Goal: Task Accomplishment & Management: Use online tool/utility

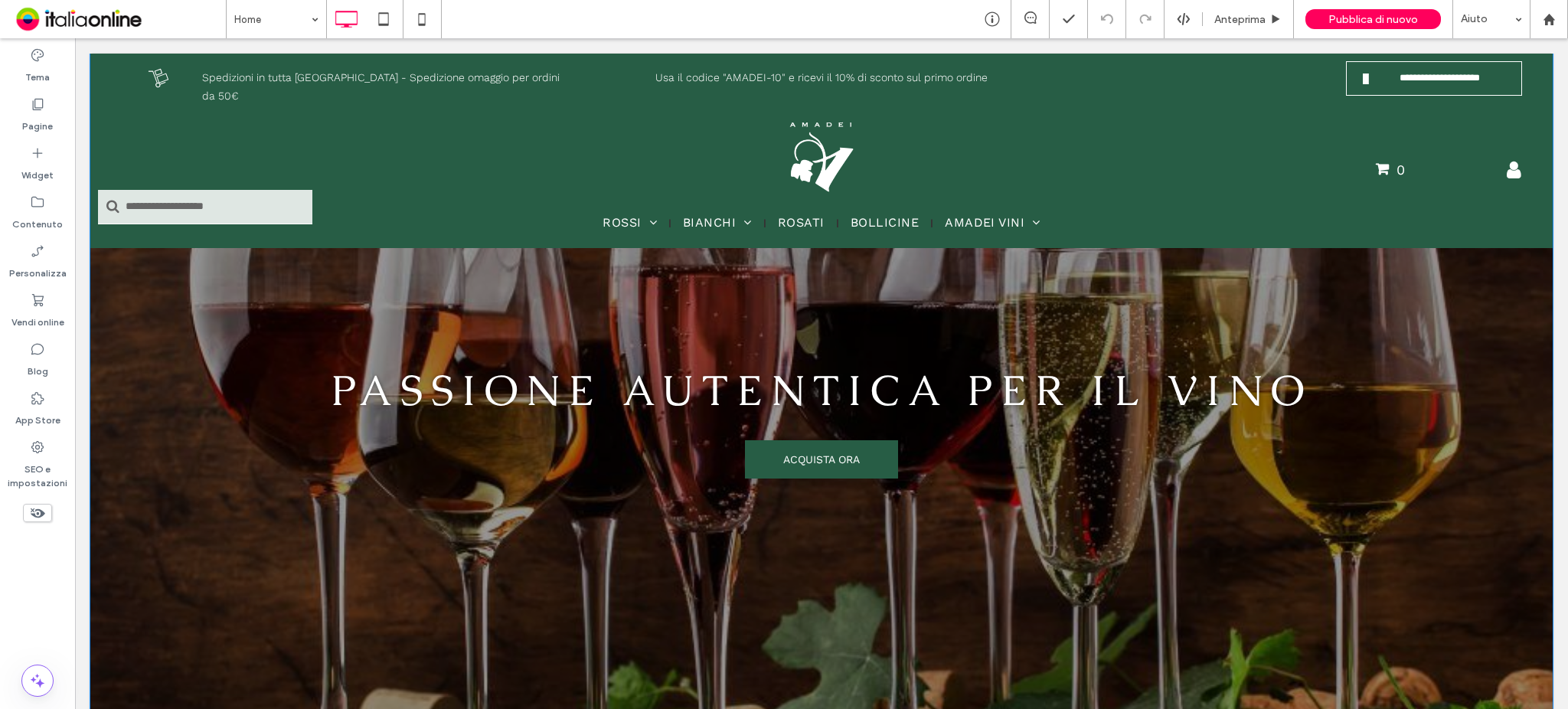
scroll to position [84, 0]
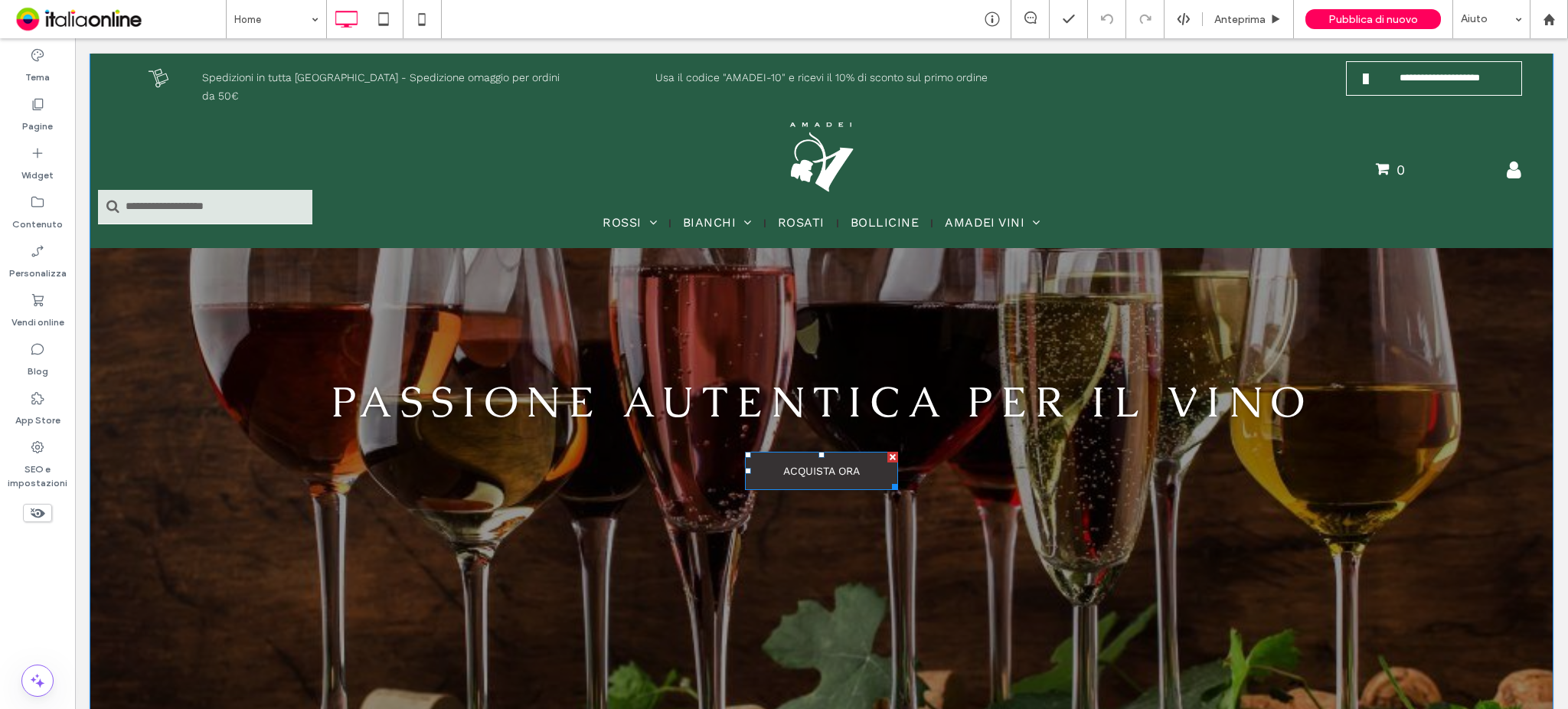
click at [844, 473] on span "ACQUISTA ORA" at bounding box center [822, 471] width 77 height 13
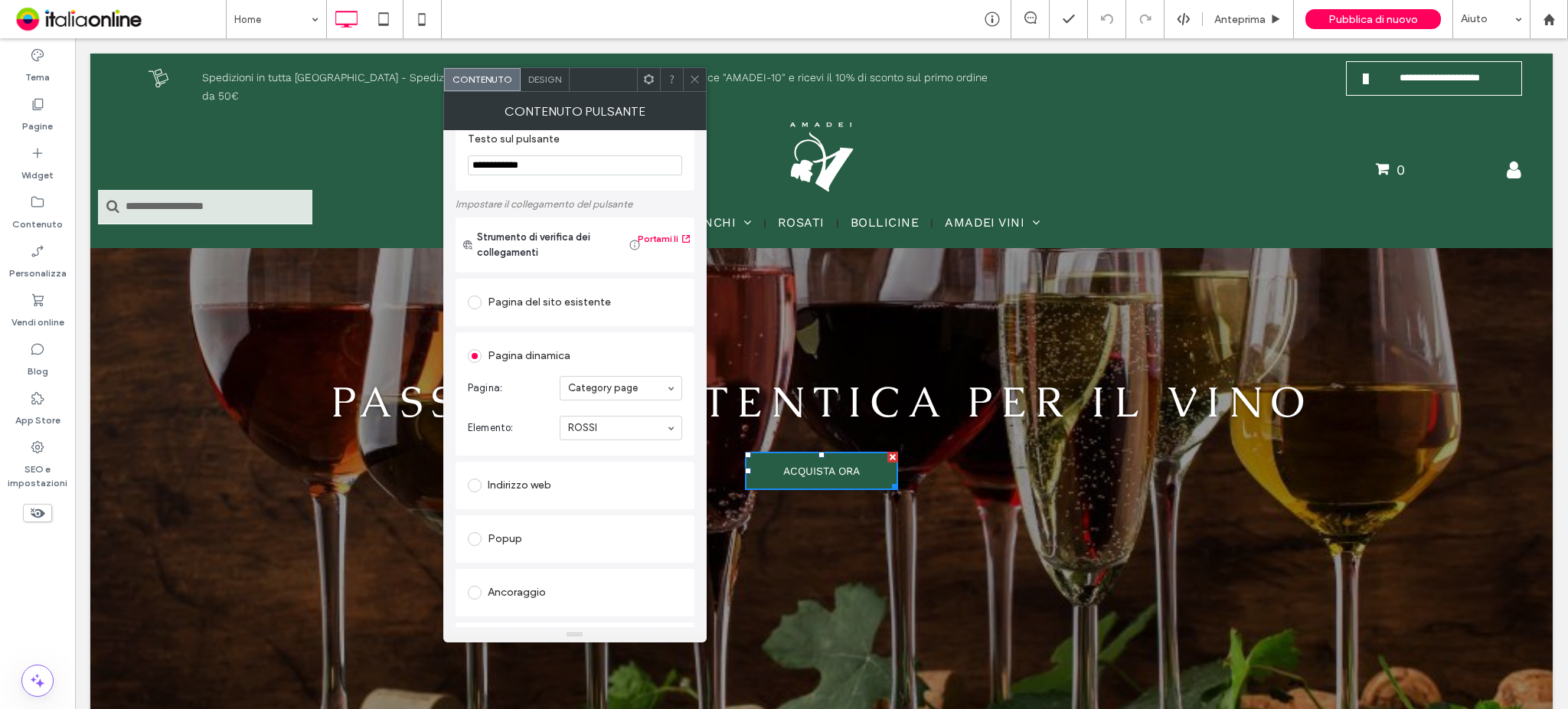
scroll to position [27, 0]
click at [669, 363] on div "Pagina dinamica" at bounding box center [574, 354] width 214 height 24
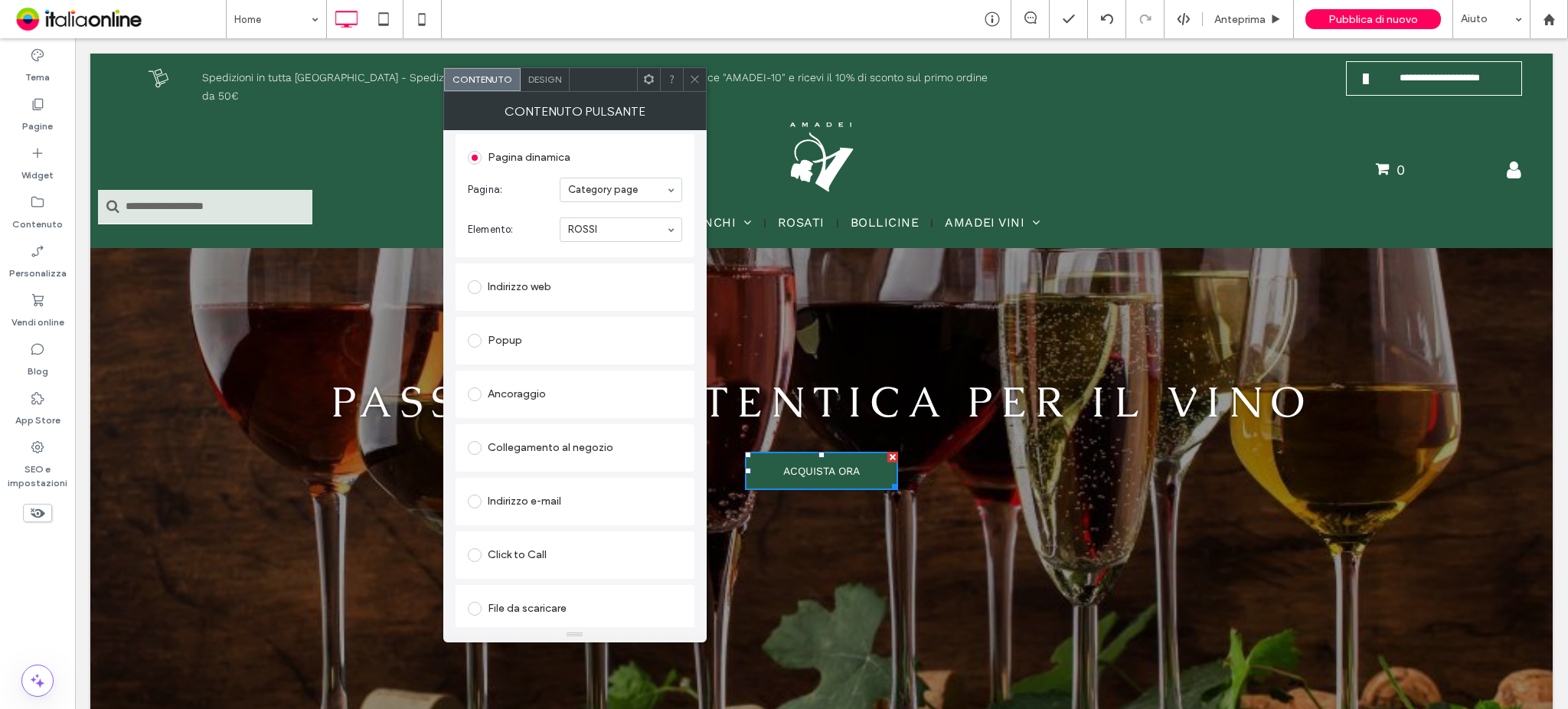
scroll to position [225, 0]
click at [630, 451] on div "Collegamento al negozio" at bounding box center [574, 447] width 214 height 24
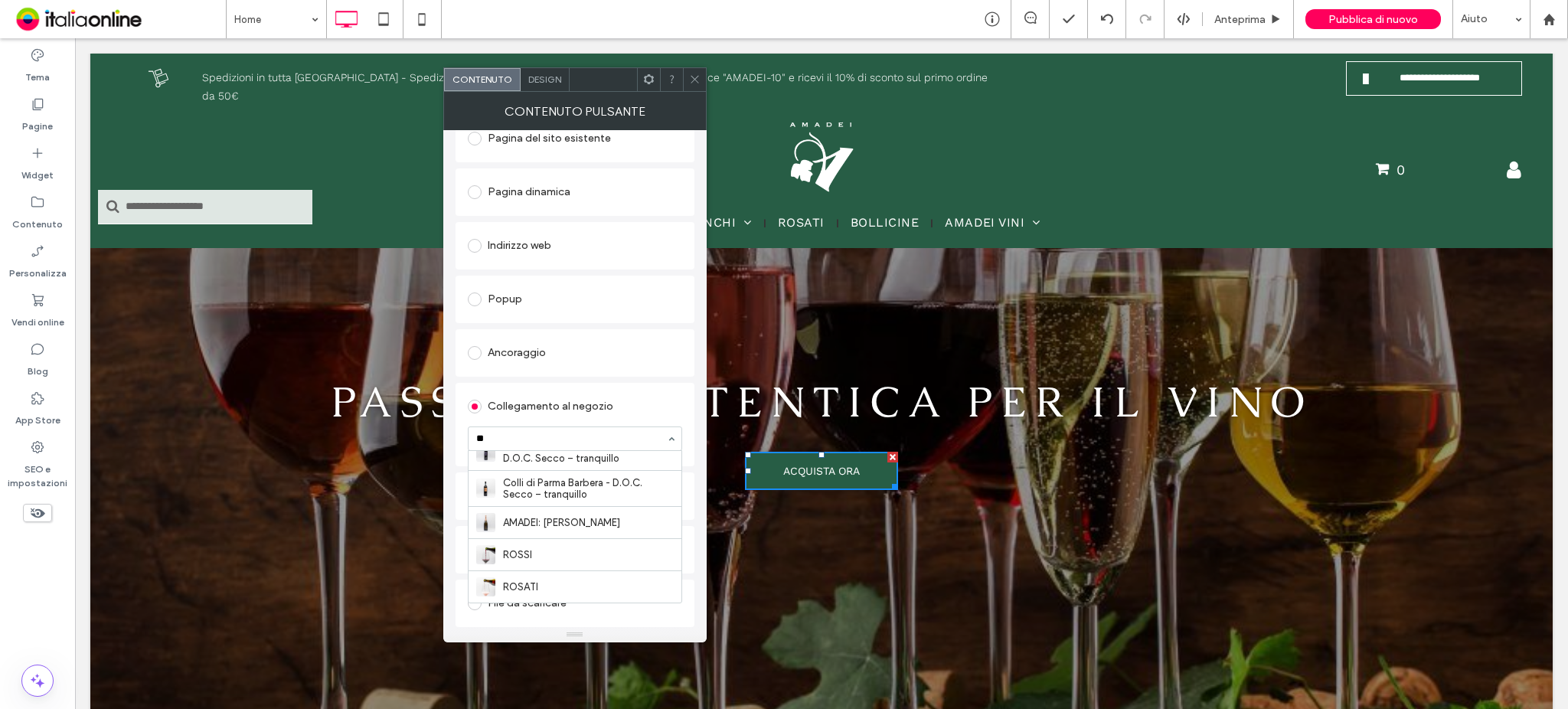
scroll to position [0, 0]
type input "*"
click at [618, 399] on div "Collegamento al negozio" at bounding box center [574, 406] width 214 height 24
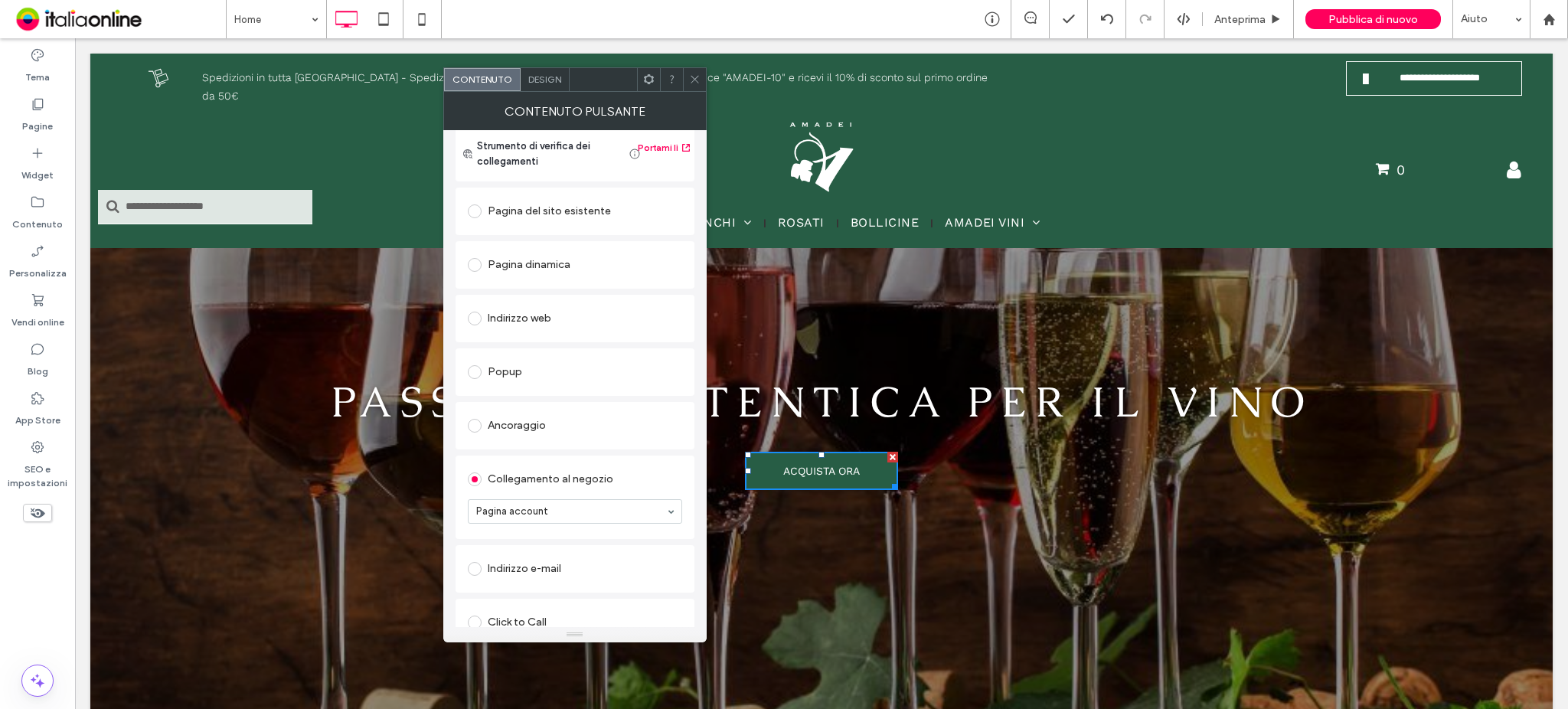
scroll to position [94, 0]
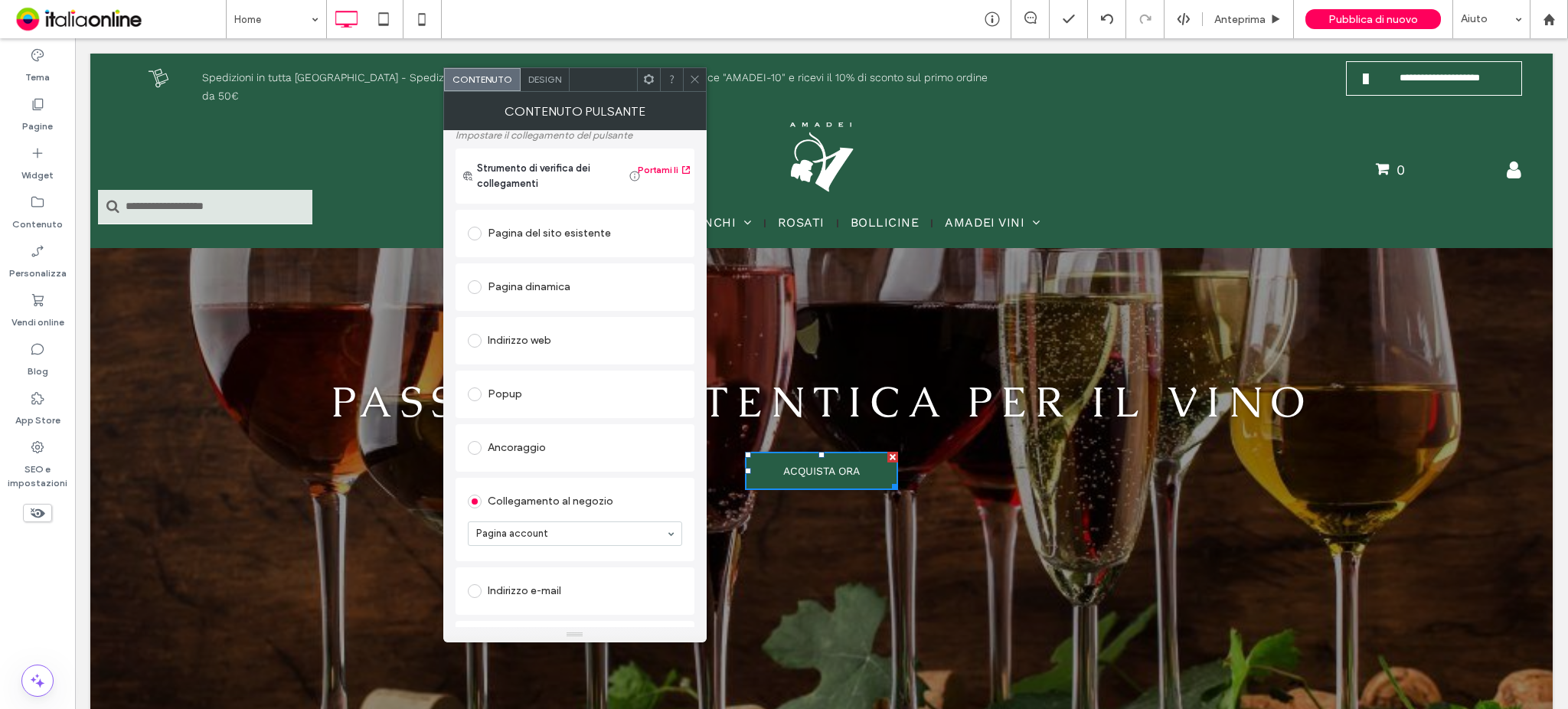
click at [604, 234] on div "Pagina del sito esistente" at bounding box center [574, 233] width 214 height 24
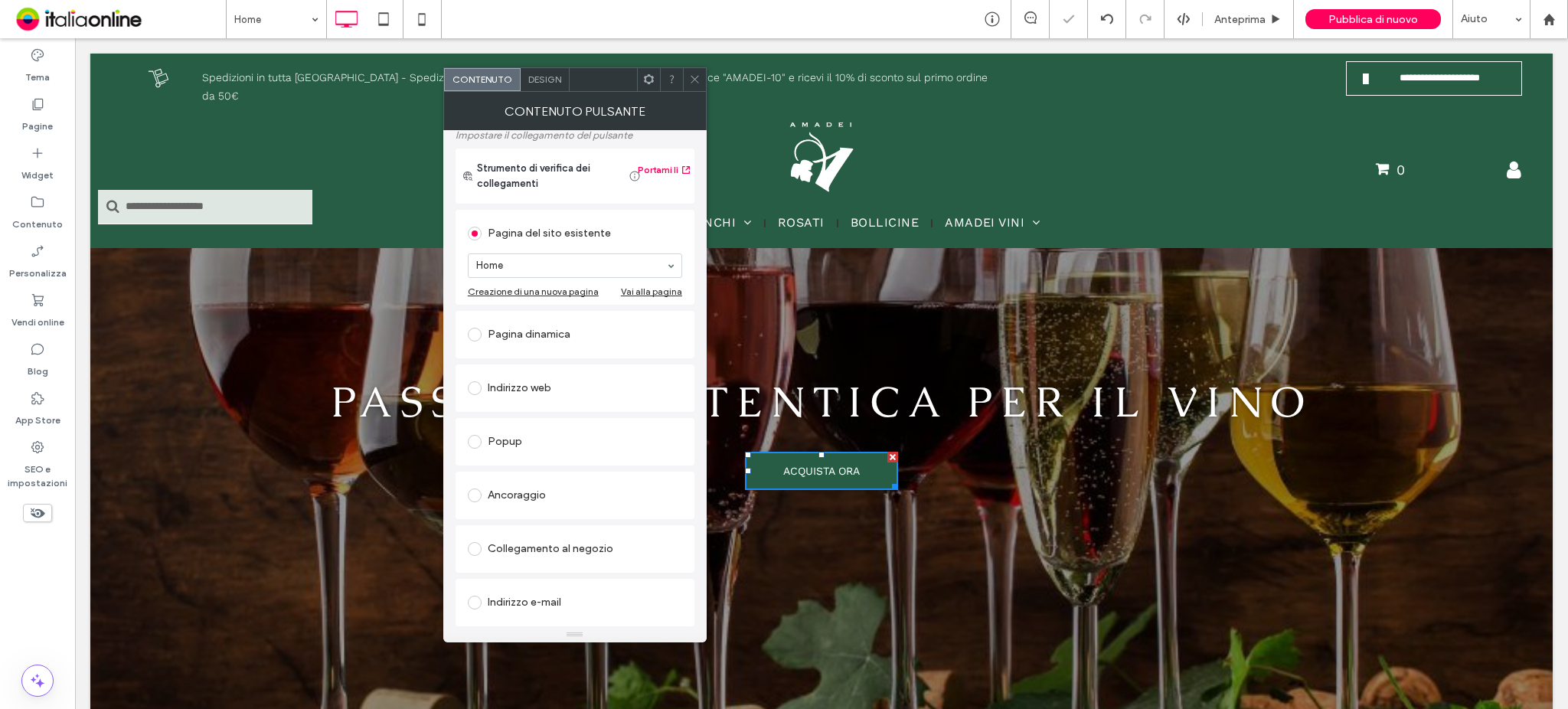
click at [598, 254] on section "Home" at bounding box center [574, 265] width 214 height 40
click at [697, 82] on icon at bounding box center [695, 79] width 12 height 12
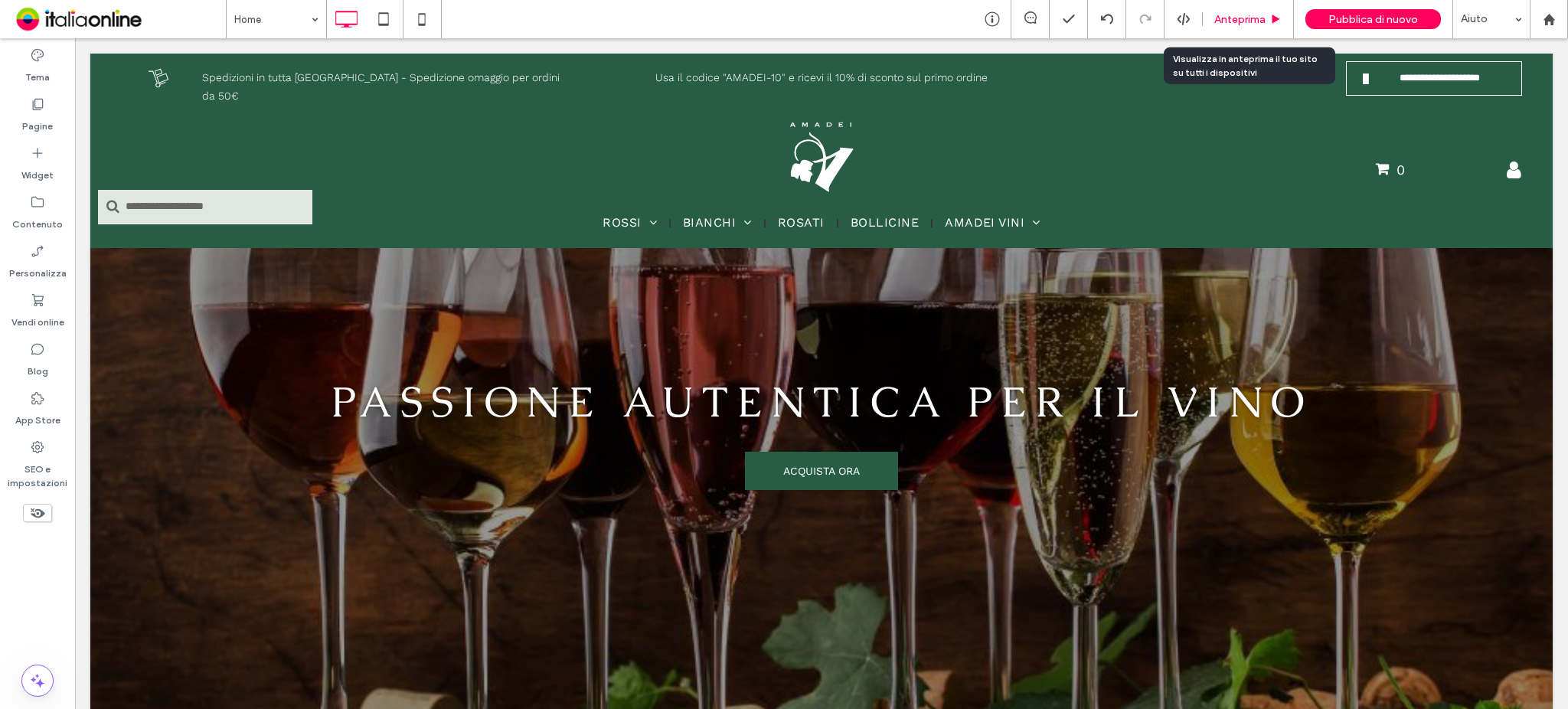
drag, startPoint x: 1246, startPoint y: 18, endPoint x: 1072, endPoint y: 88, distance: 187.6
click at [1246, 18] on span "Anteprima" at bounding box center [1239, 20] width 51 height 13
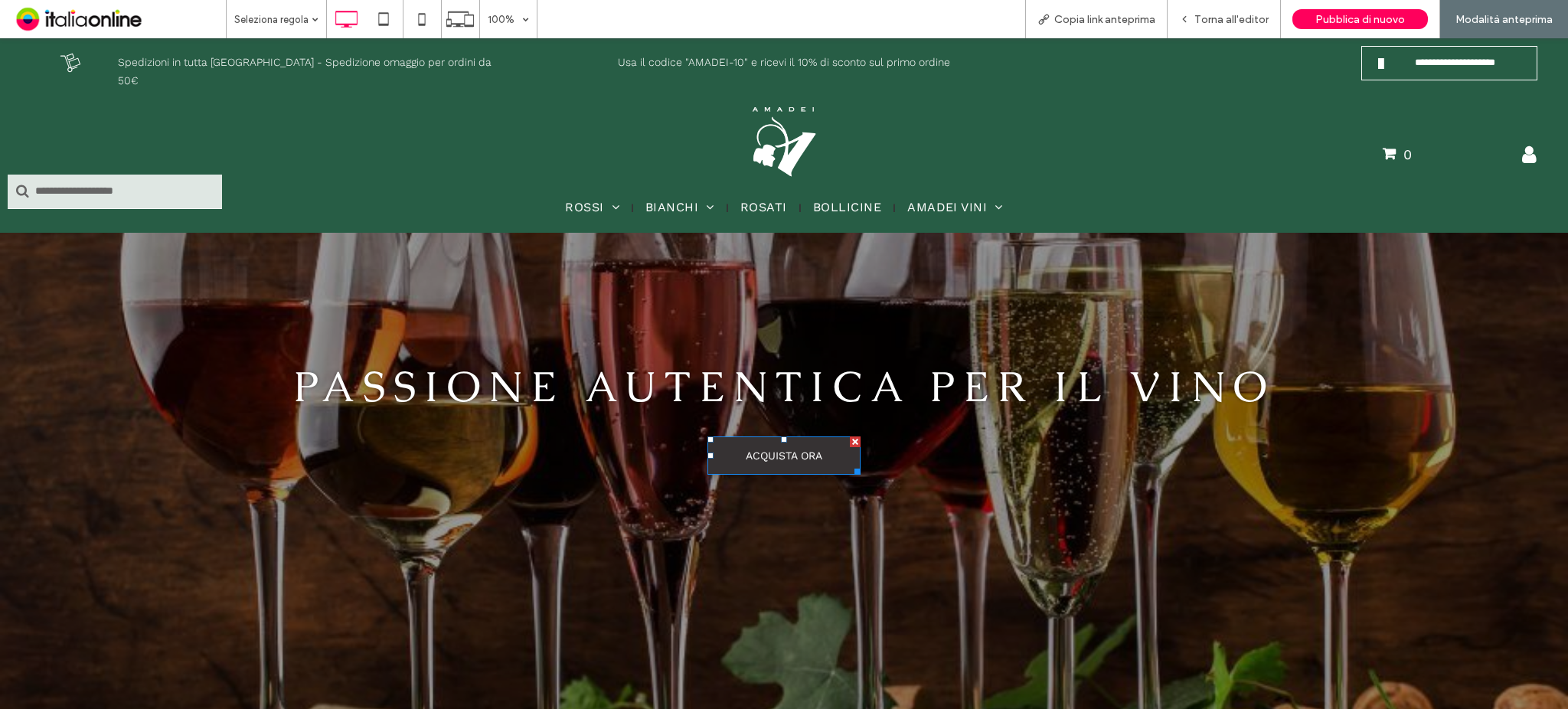
click at [786, 445] on link "ACQUISTA ORA" at bounding box center [783, 455] width 153 height 38
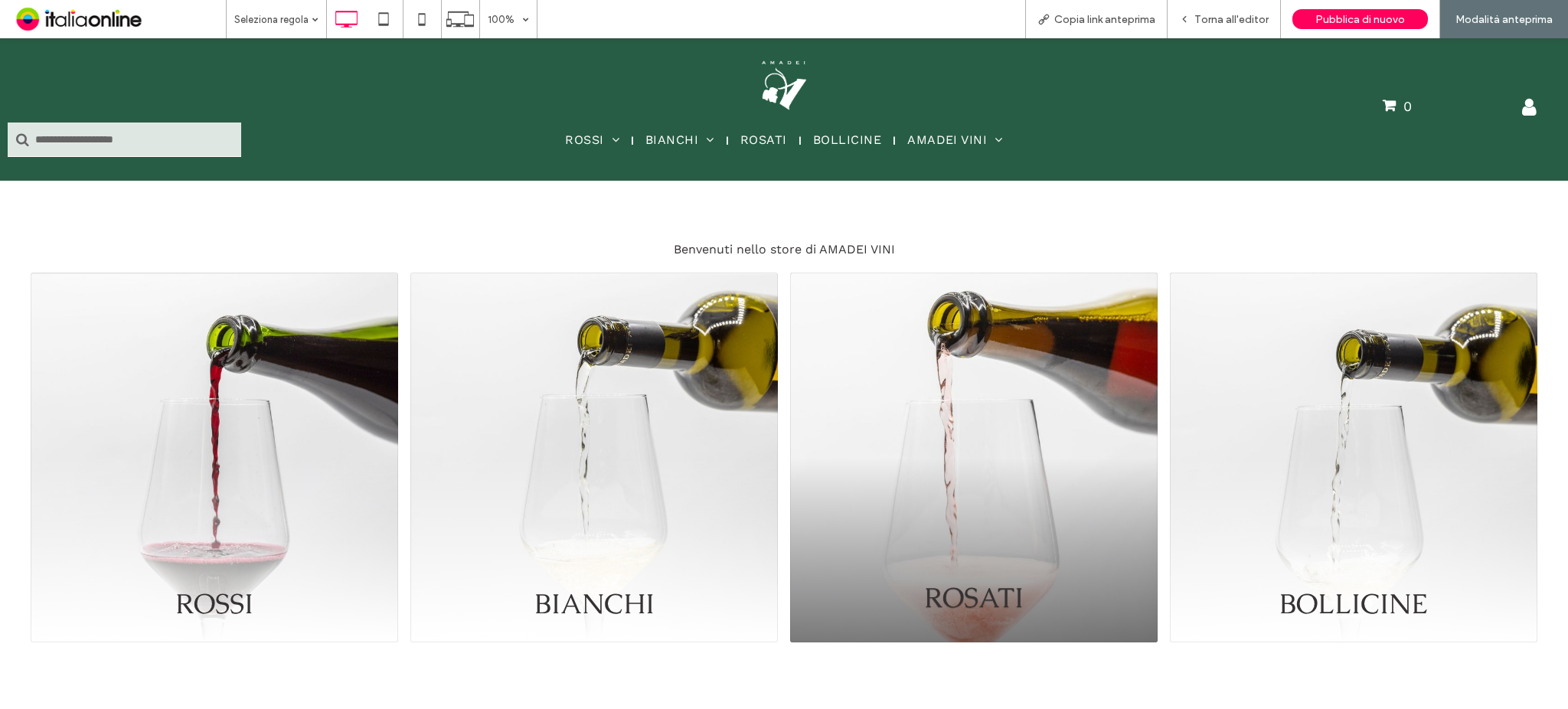
scroll to position [425, 0]
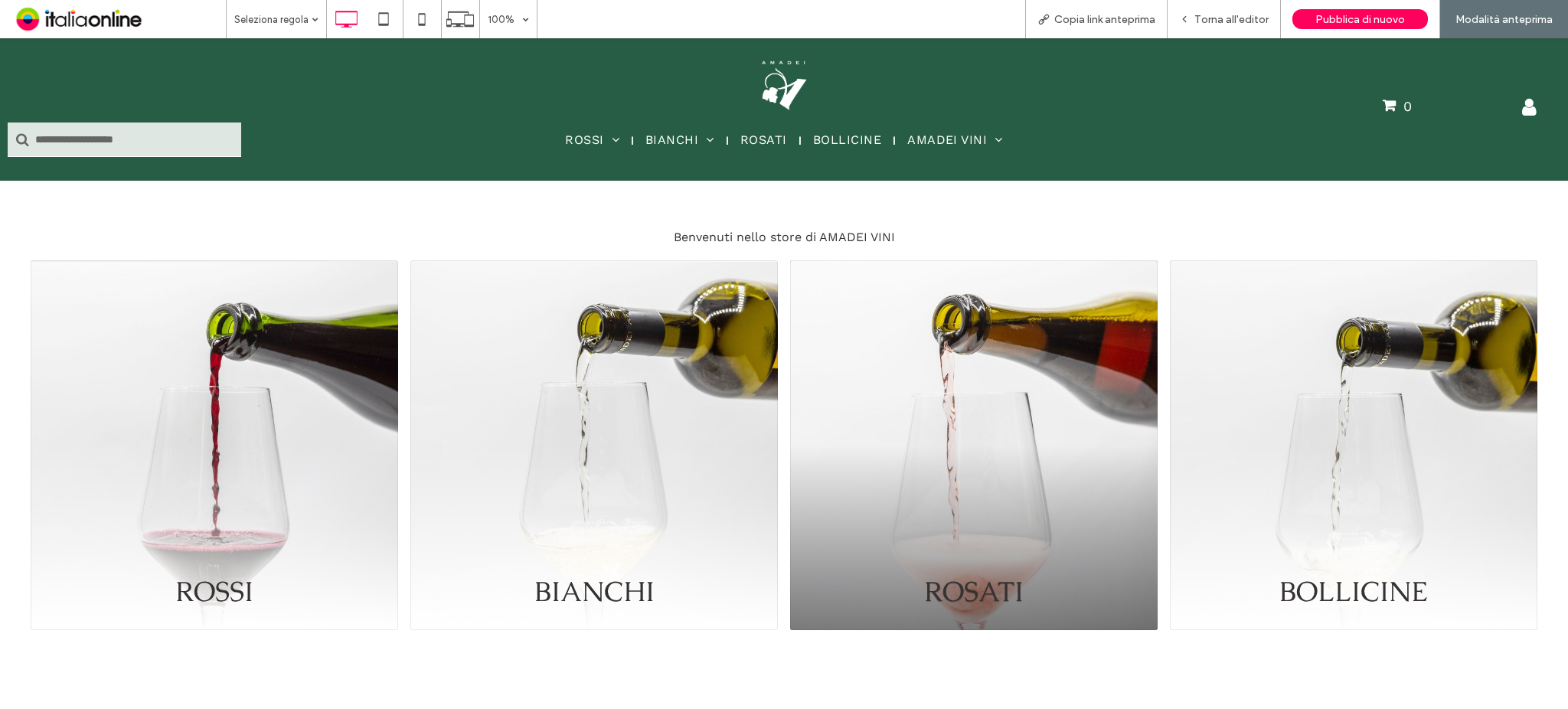
drag, startPoint x: 928, startPoint y: 95, endPoint x: 748, endPoint y: 75, distance: 181.1
click at [748, 75] on div "**********" at bounding box center [784, 110] width 1568 height 127
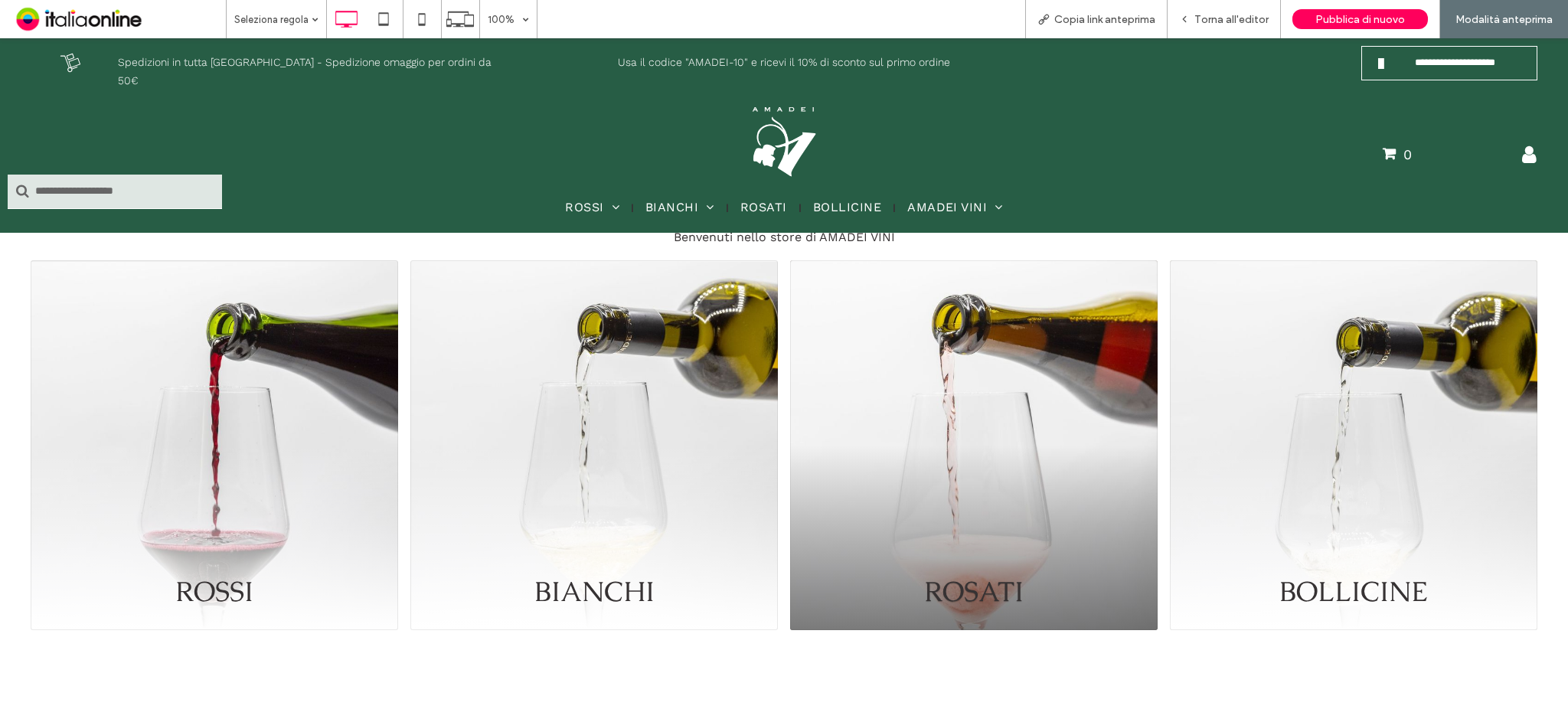
click at [766, 105] on img at bounding box center [784, 141] width 77 height 77
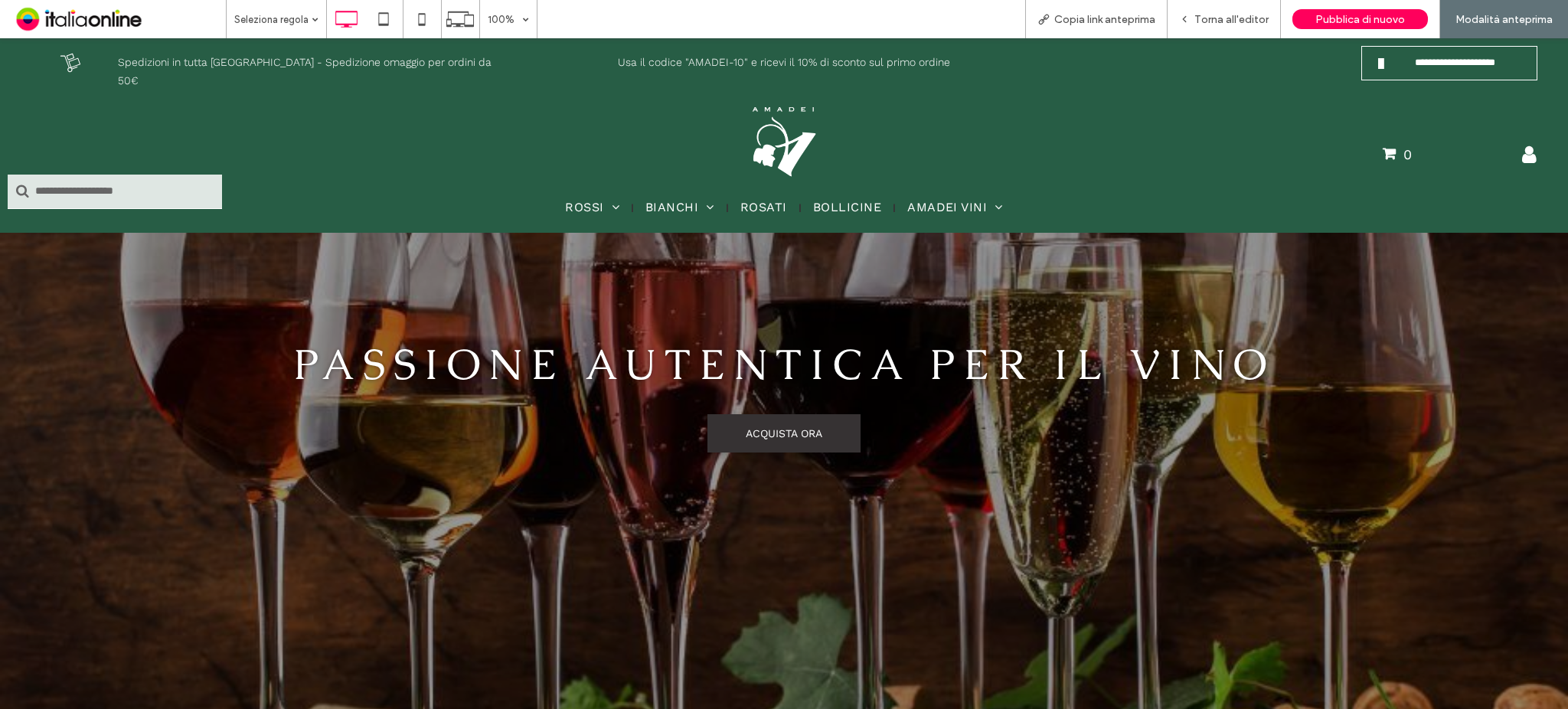
scroll to position [49, 0]
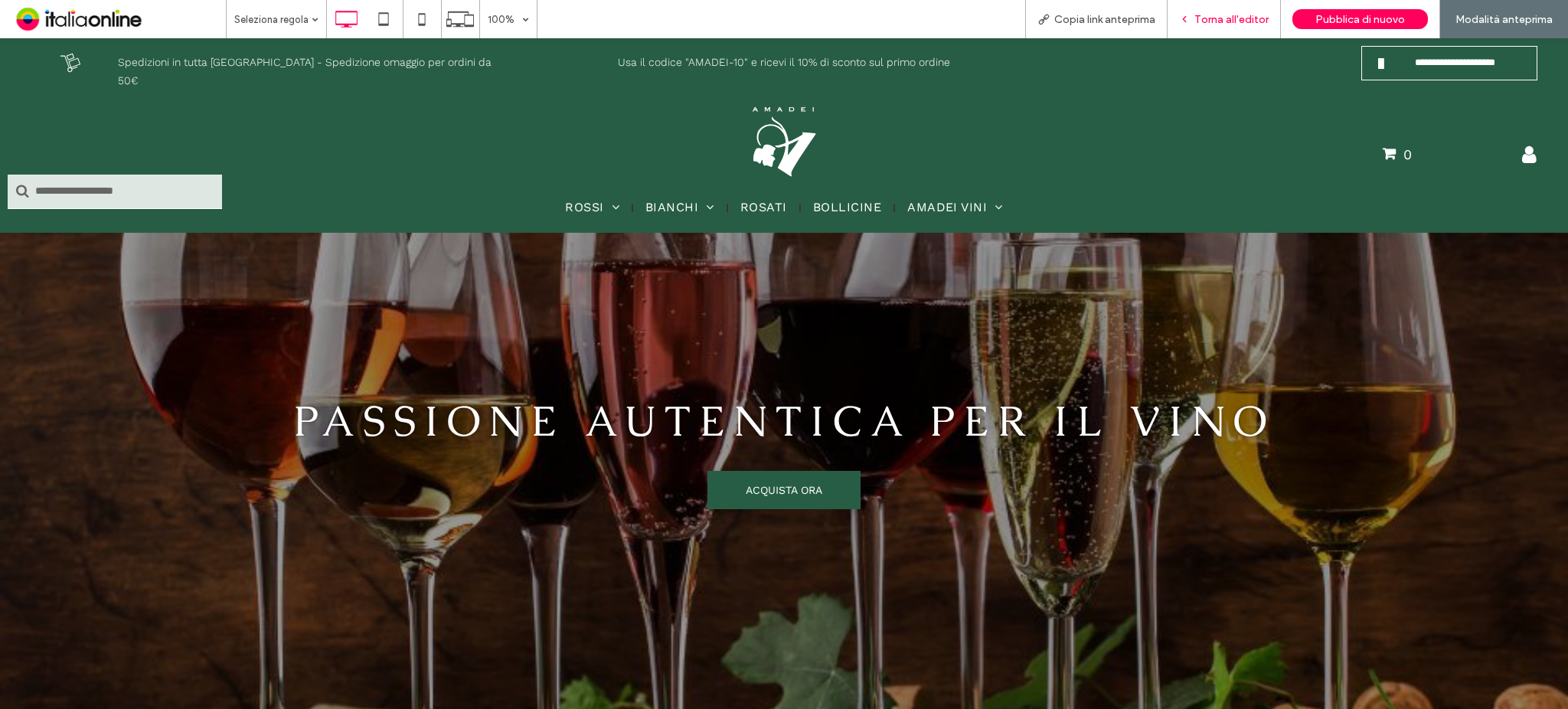
click at [1237, 17] on span "Torna all'editor" at bounding box center [1231, 20] width 75 height 13
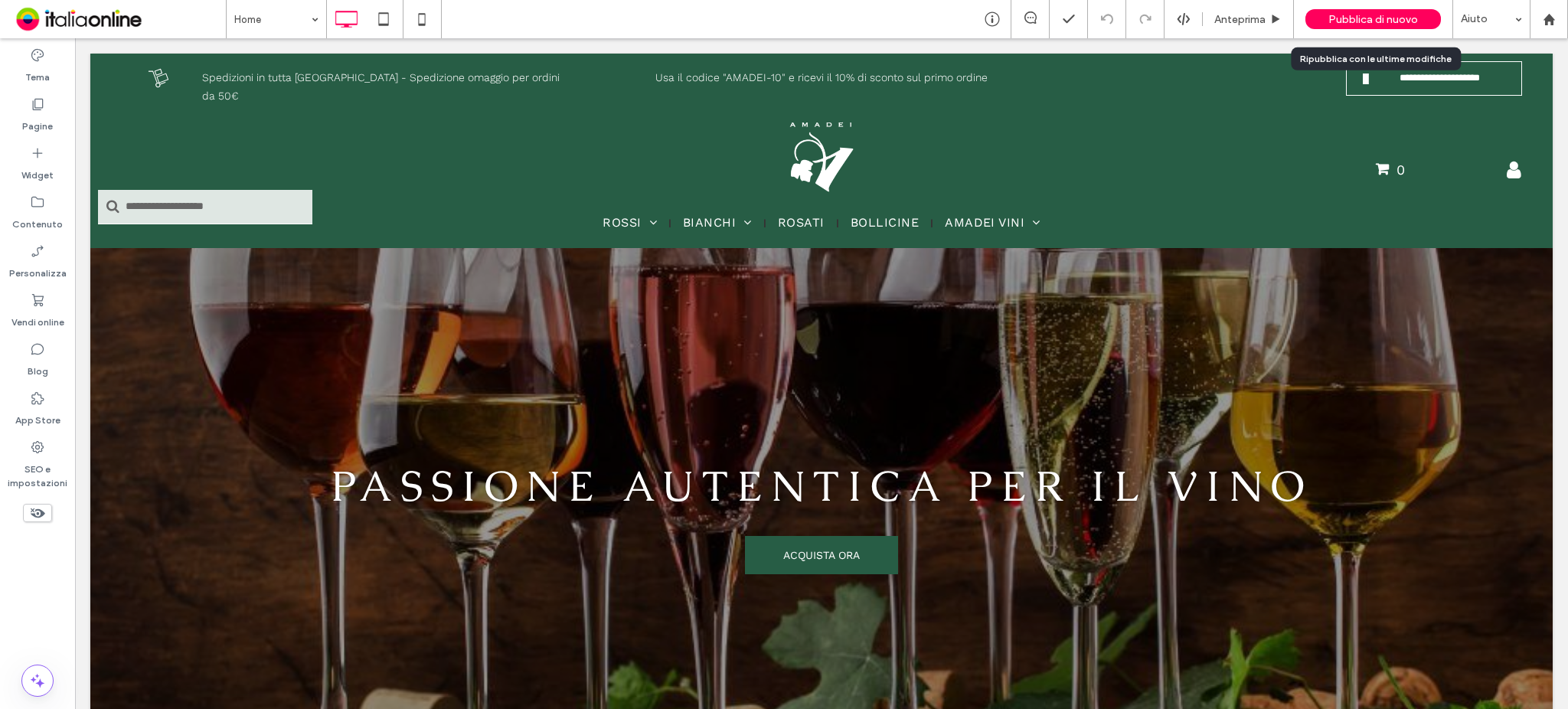
click at [1353, 20] on span "Pubblica di nuovo" at bounding box center [1373, 20] width 89 height 13
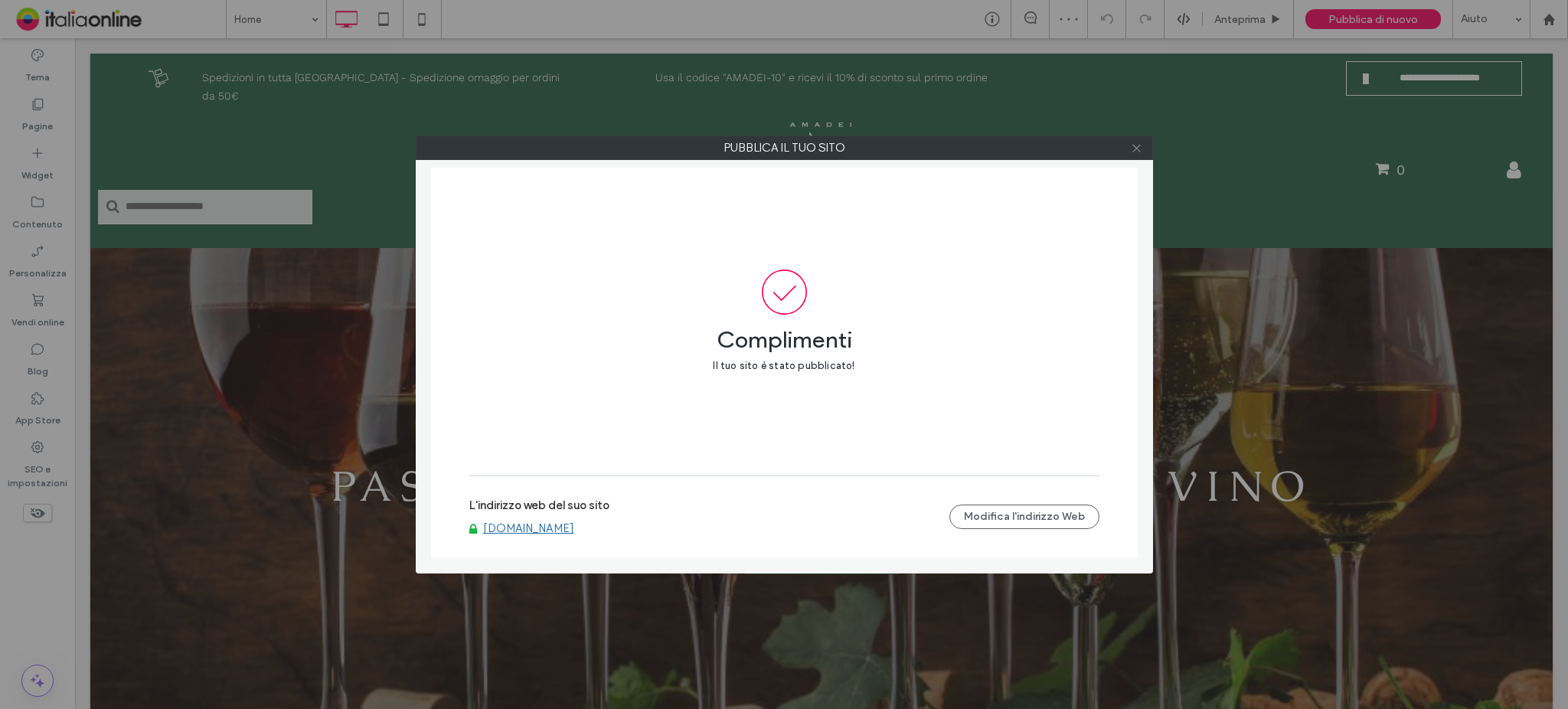
click at [1136, 144] on icon at bounding box center [1136, 148] width 12 height 12
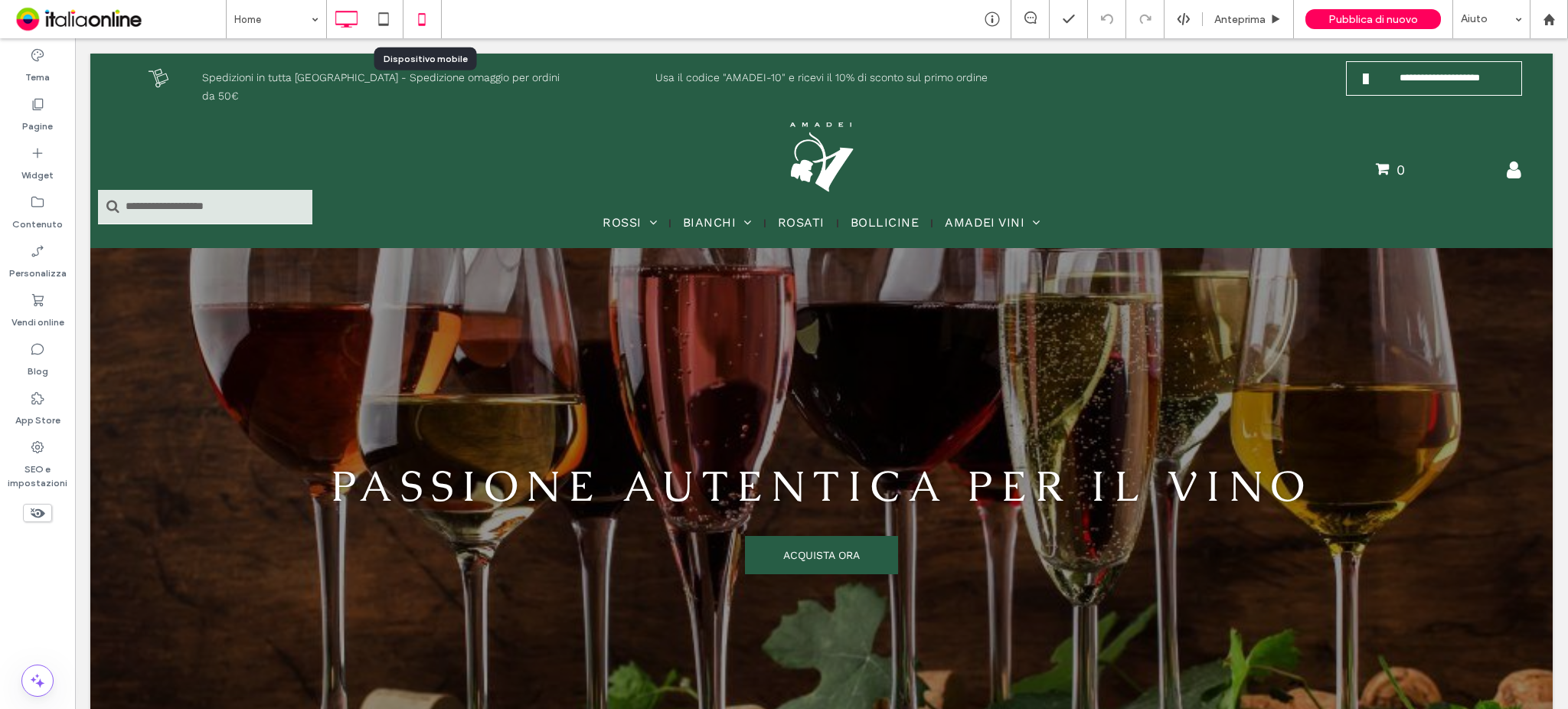
click at [424, 20] on icon at bounding box center [421, 19] width 31 height 31
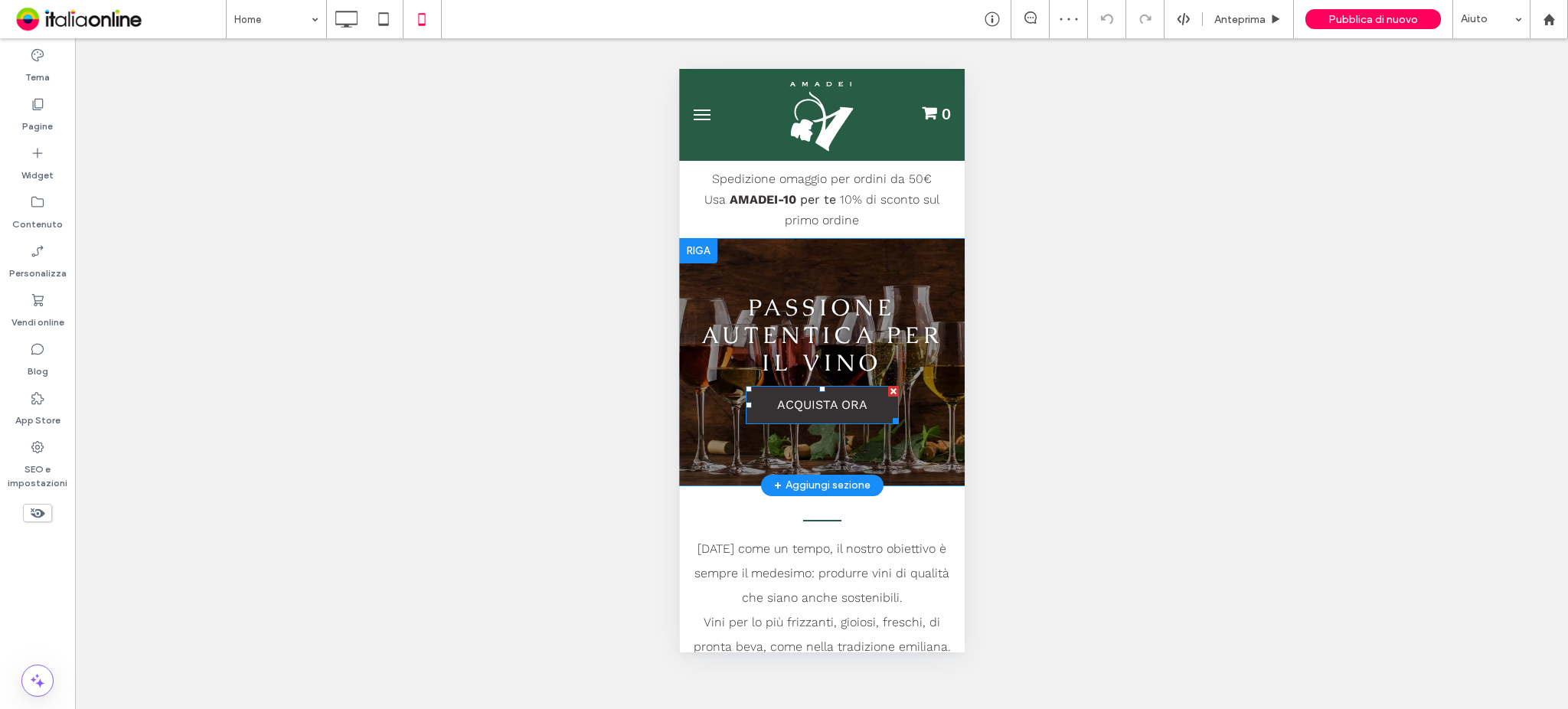
click at [848, 405] on span "ACQUISTA ORA" at bounding box center [821, 404] width 90 height 15
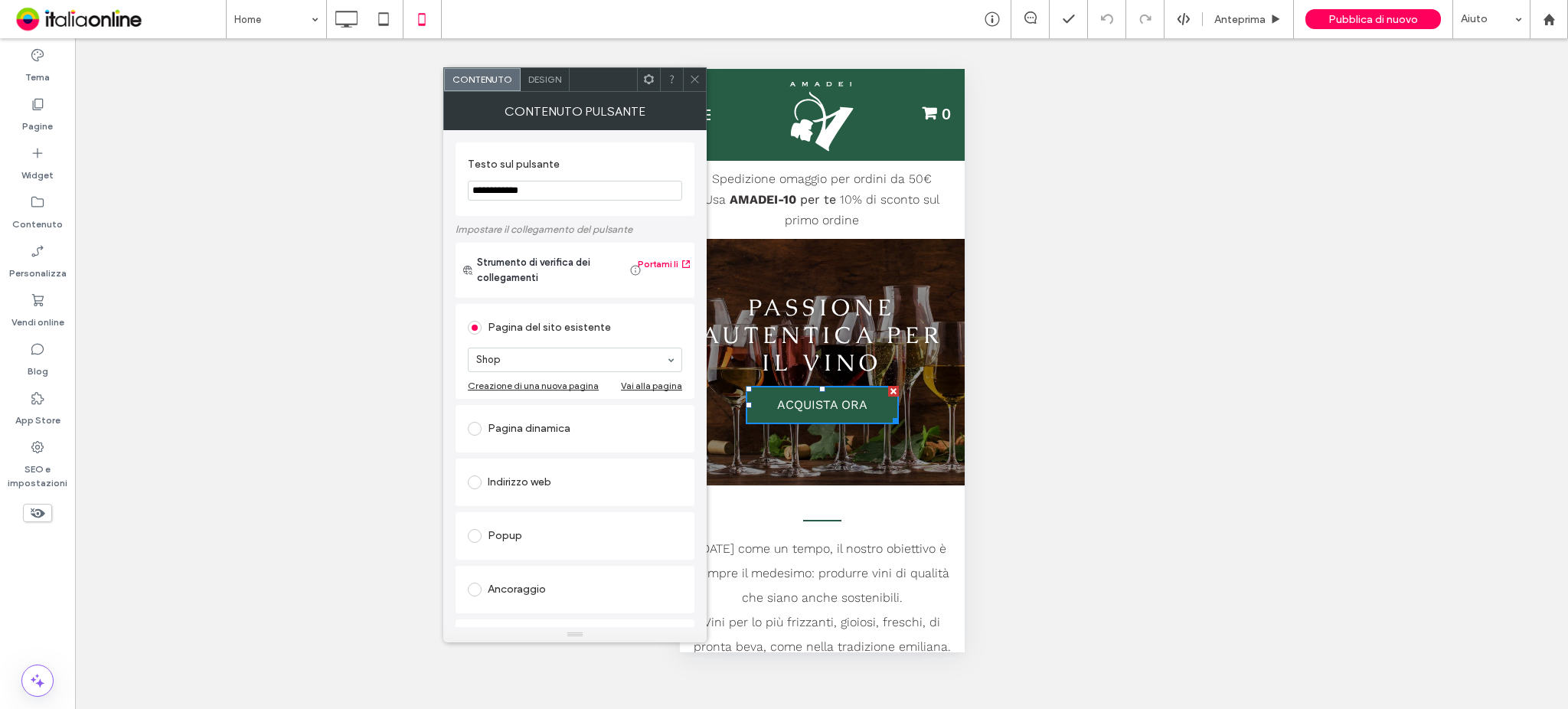
click at [698, 86] on span at bounding box center [695, 79] width 12 height 23
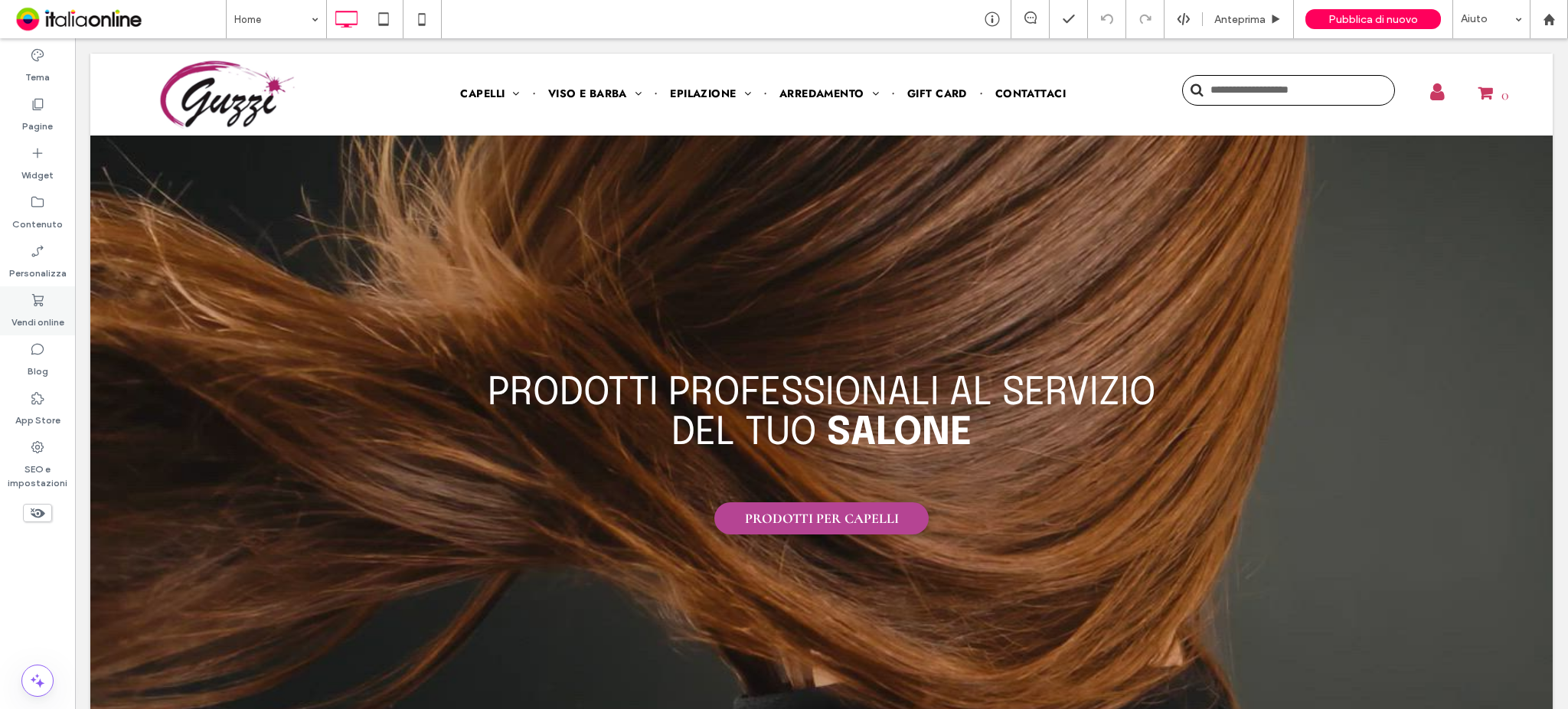
click at [44, 308] on label "Vendi online" at bounding box center [38, 318] width 53 height 21
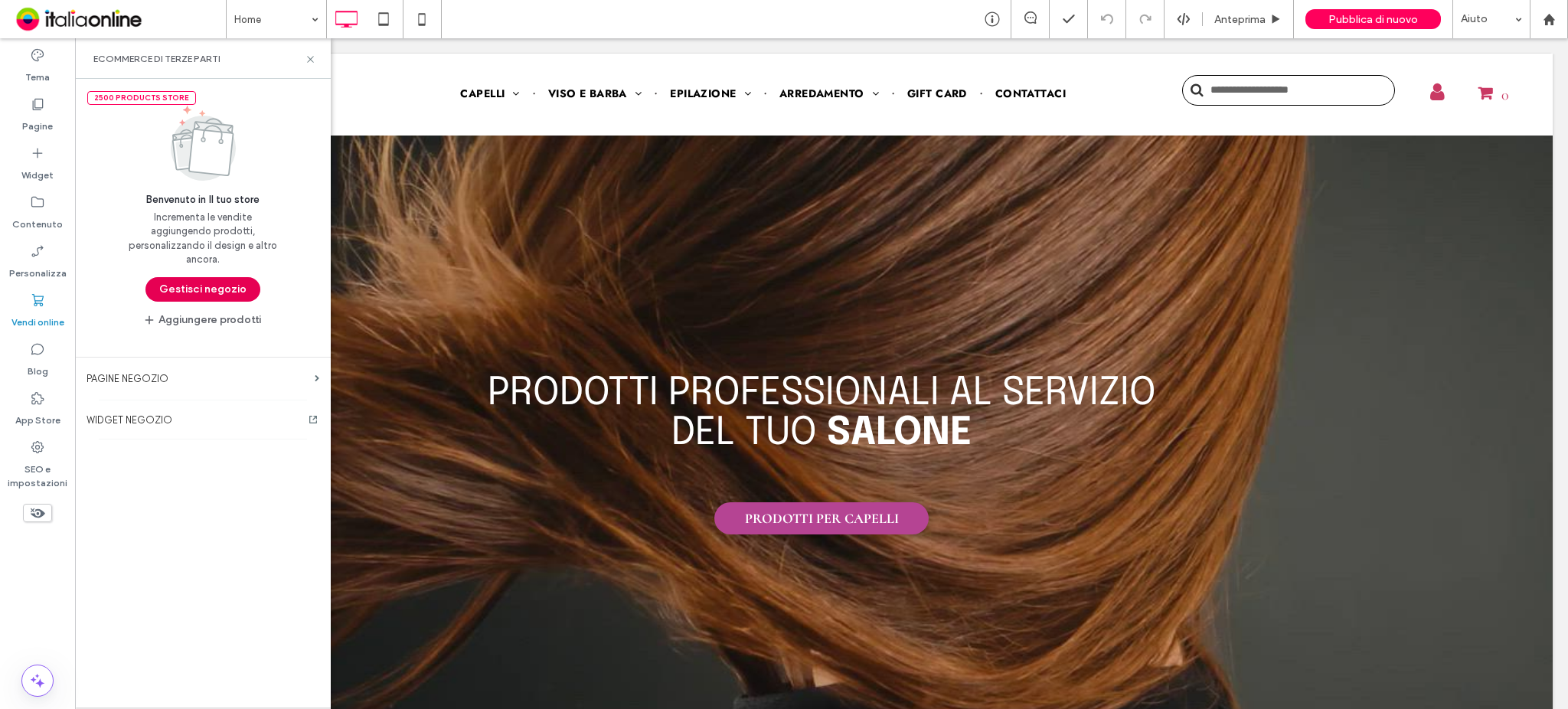
click at [180, 286] on button "Gestisci negozio" at bounding box center [202, 289] width 115 height 24
